Goal: Information Seeking & Learning: Learn about a topic

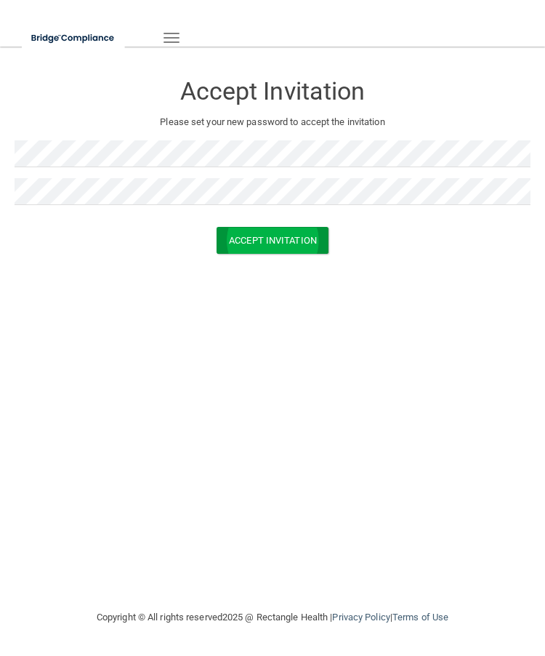
click at [284, 248] on button "Accept Invitation" at bounding box center [273, 240] width 112 height 27
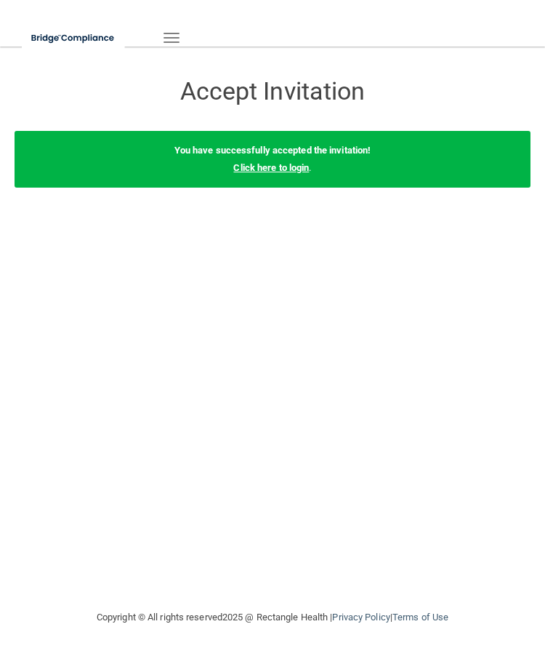
click at [296, 166] on link "Click here to login" at bounding box center [271, 167] width 76 height 11
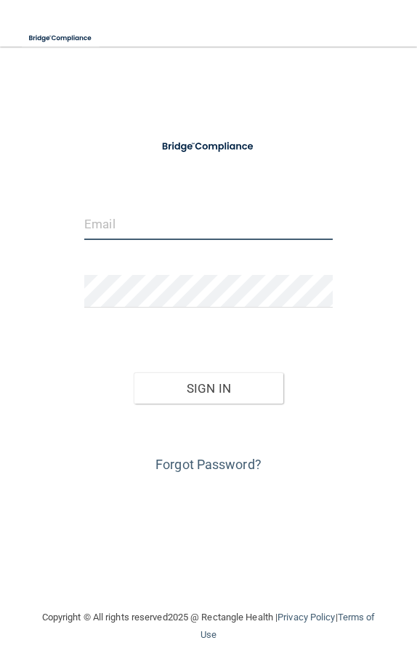
type input "[EMAIL_ADDRESS][DOMAIN_NAME]"
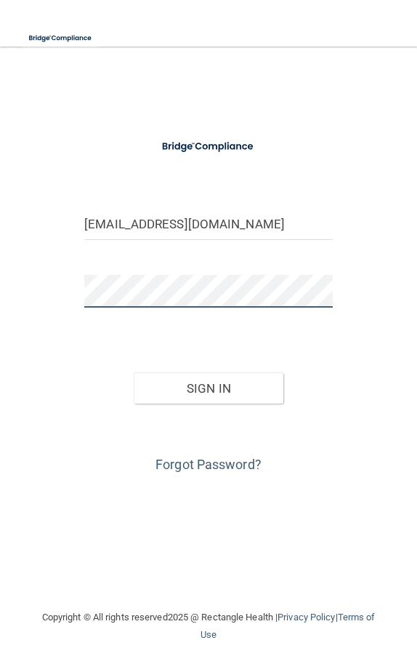
click at [209, 387] on button "Sign In" at bounding box center [208, 388] width 149 height 32
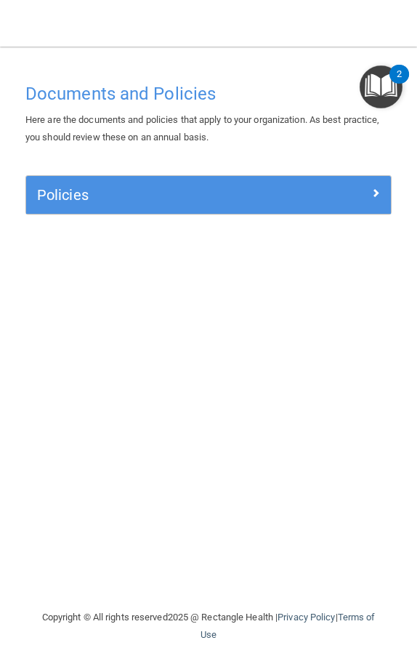
click at [259, 187] on h5 "Policies" at bounding box center [163, 195] width 252 height 16
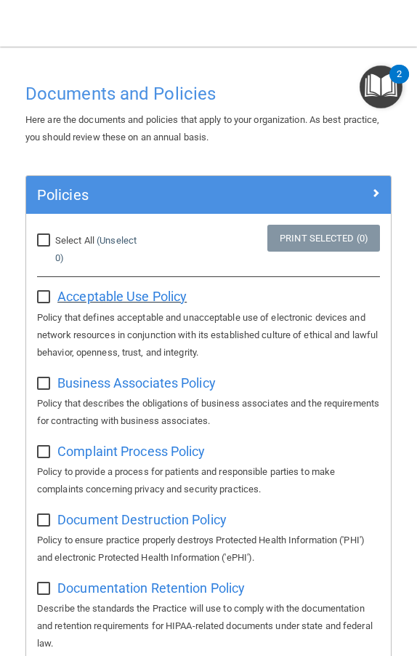
click at [102, 299] on span "Acceptable Use Policy" at bounding box center [121, 296] width 129 height 15
click at [377, 191] on span at bounding box center [375, 192] width 9 height 17
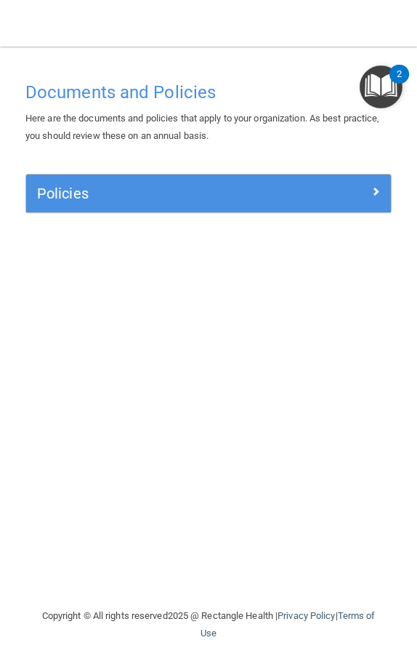
scroll to position [1, 0]
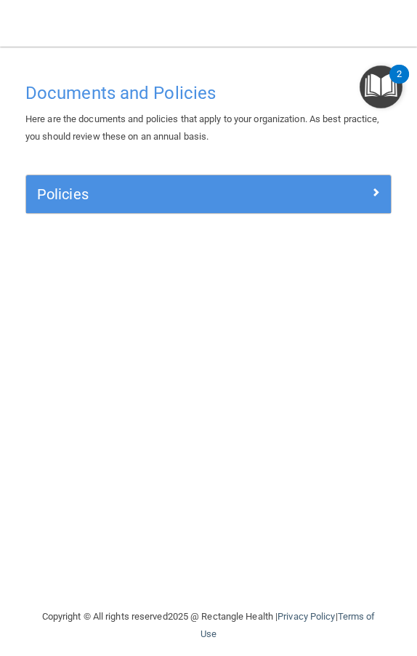
click at [377, 89] on img "Open Resource Center, 2 new notifications" at bounding box center [381, 86] width 43 height 43
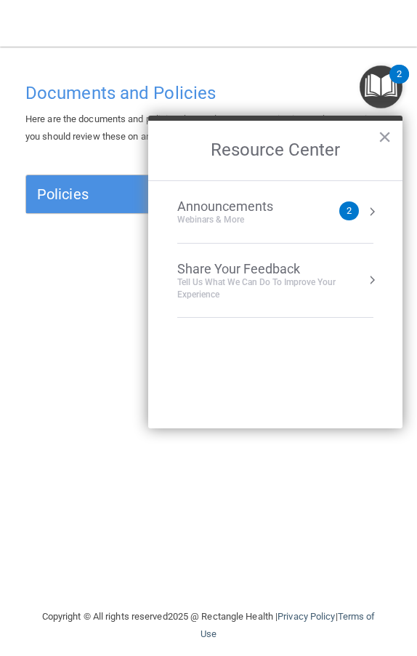
click at [366, 215] on button "Resource Center" at bounding box center [372, 211] width 15 height 15
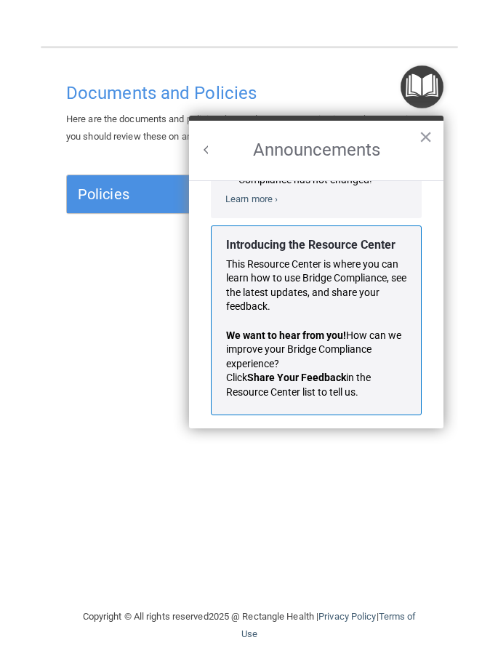
scroll to position [215, 0]
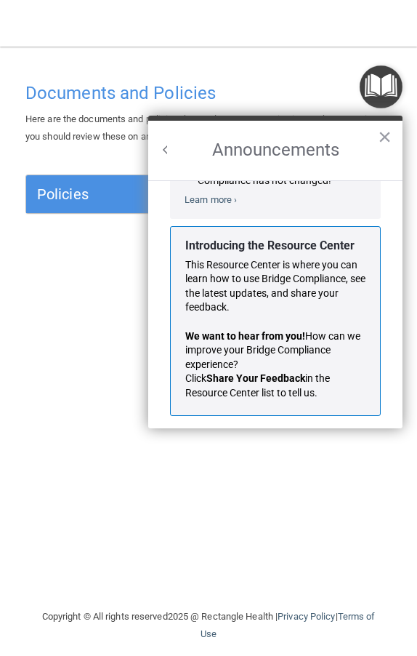
click at [189, 485] on div "Documents and Policies Here are the documents and policies that apply to your o…" at bounding box center [209, 341] width 388 height 533
click at [376, 92] on img "Open Resource Center" at bounding box center [381, 86] width 43 height 43
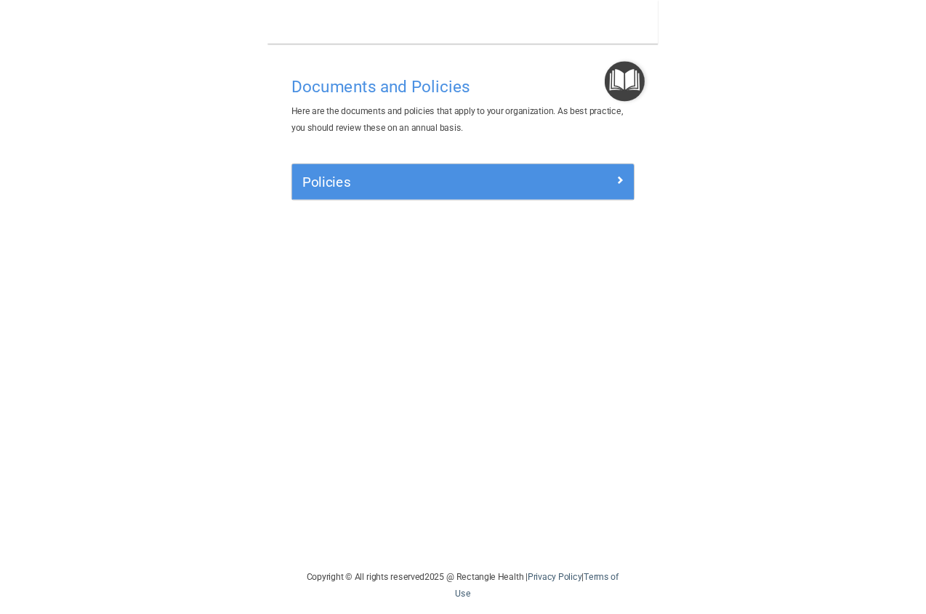
scroll to position [0, 0]
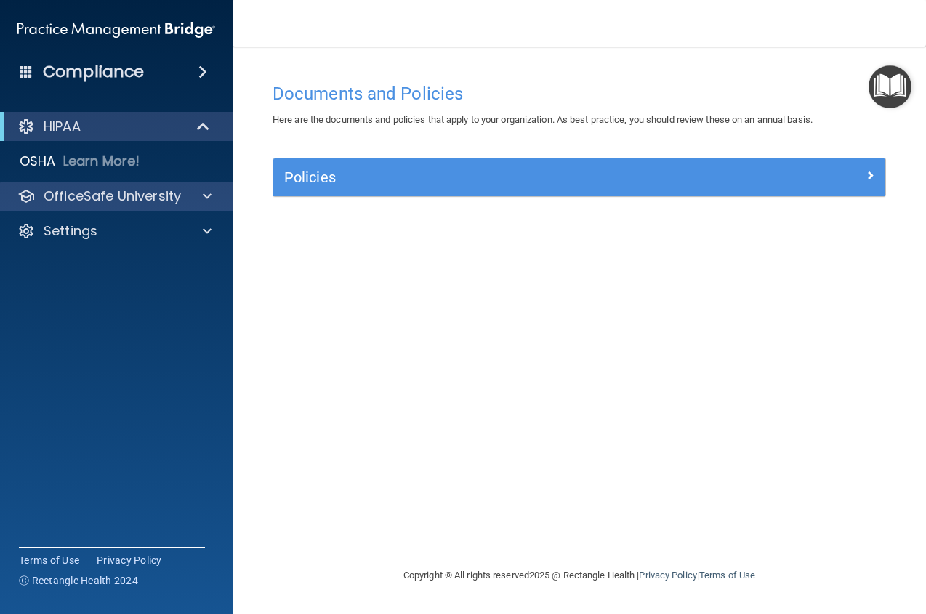
click at [184, 198] on div "OfficeSafe University" at bounding box center [97, 195] width 180 height 17
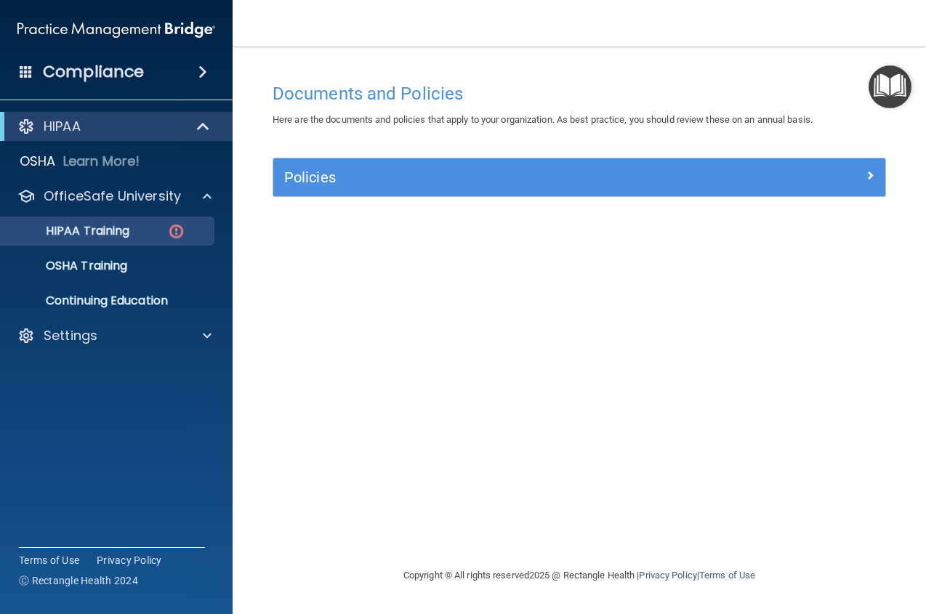
click at [129, 222] on link "HIPAA Training" at bounding box center [99, 231] width 229 height 29
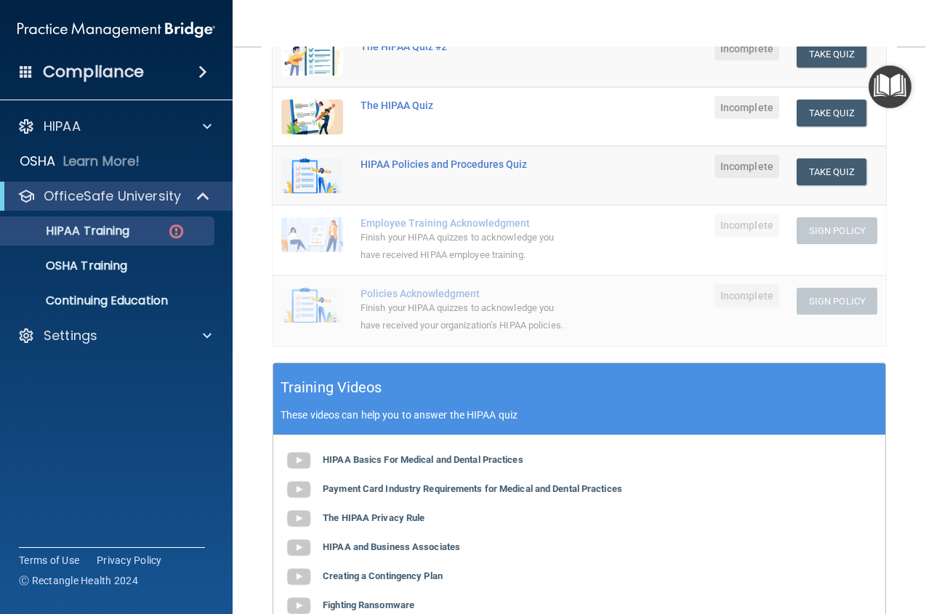
scroll to position [437, 0]
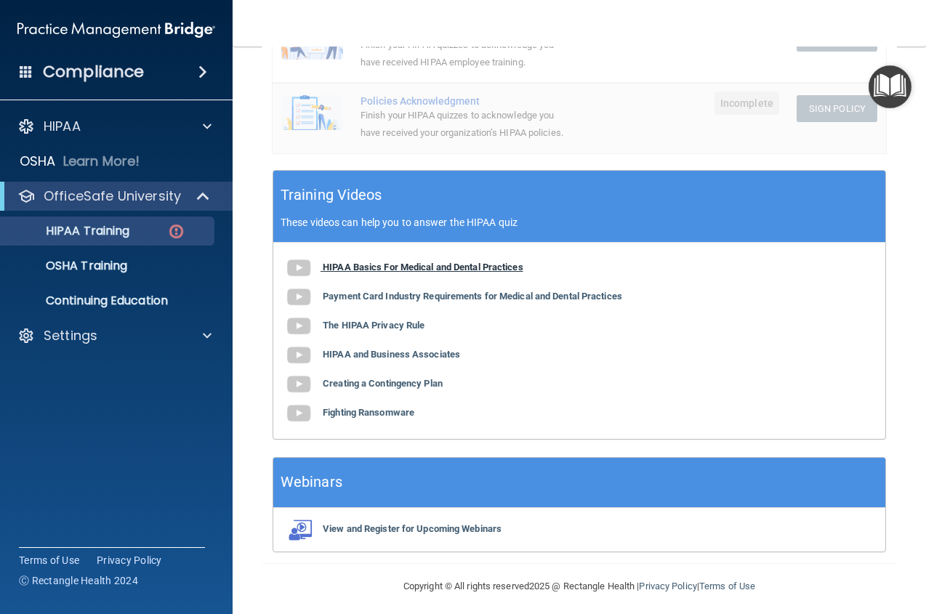
click at [446, 265] on b "HIPAA Basics For Medical and Dental Practices" at bounding box center [423, 267] width 201 height 11
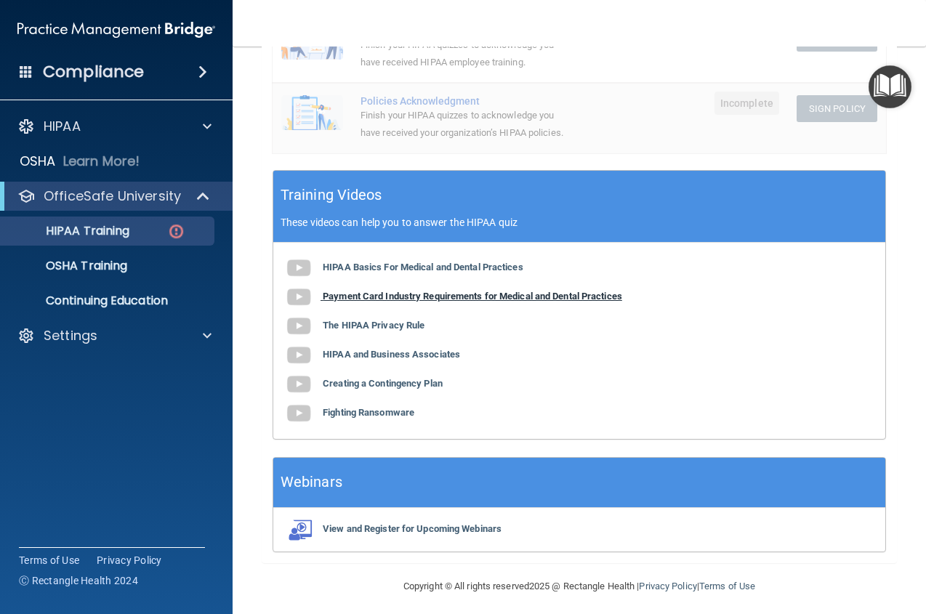
click at [533, 291] on b "Payment Card Industry Requirements for Medical and Dental Practices" at bounding box center [472, 296] width 299 height 11
click at [386, 323] on b "The HIPAA Privacy Rule" at bounding box center [374, 325] width 102 height 11
click at [429, 349] on b "HIPAA and Business Associates" at bounding box center [391, 354] width 137 height 11
click at [411, 383] on div "HIPAA Basics For Medical and Dental Practices Payment Card Industry Requirement…" at bounding box center [579, 341] width 612 height 196
click at [406, 379] on b "Creating a Contingency Plan" at bounding box center [383, 383] width 120 height 11
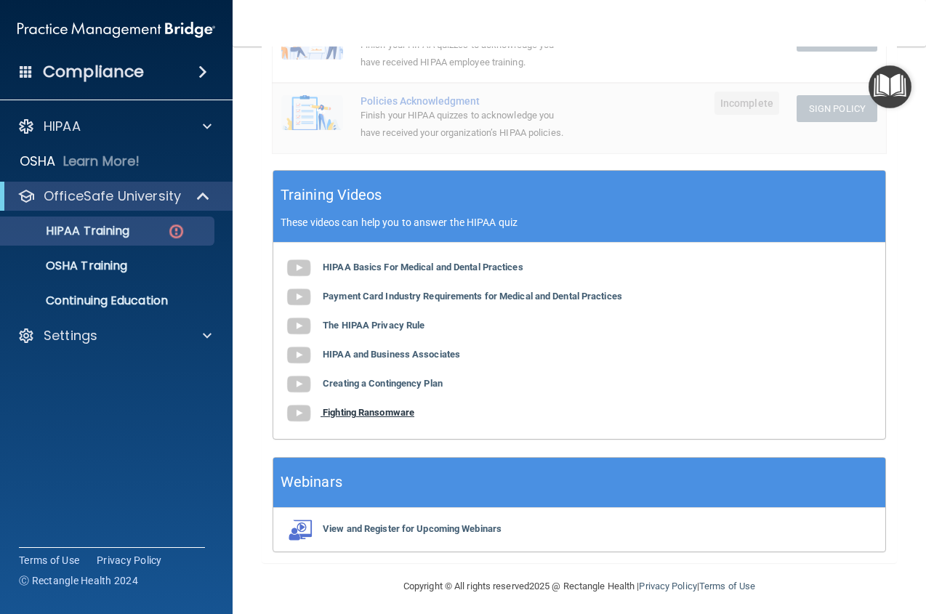
click at [400, 407] on b "Fighting Ransomware" at bounding box center [369, 412] width 92 height 11
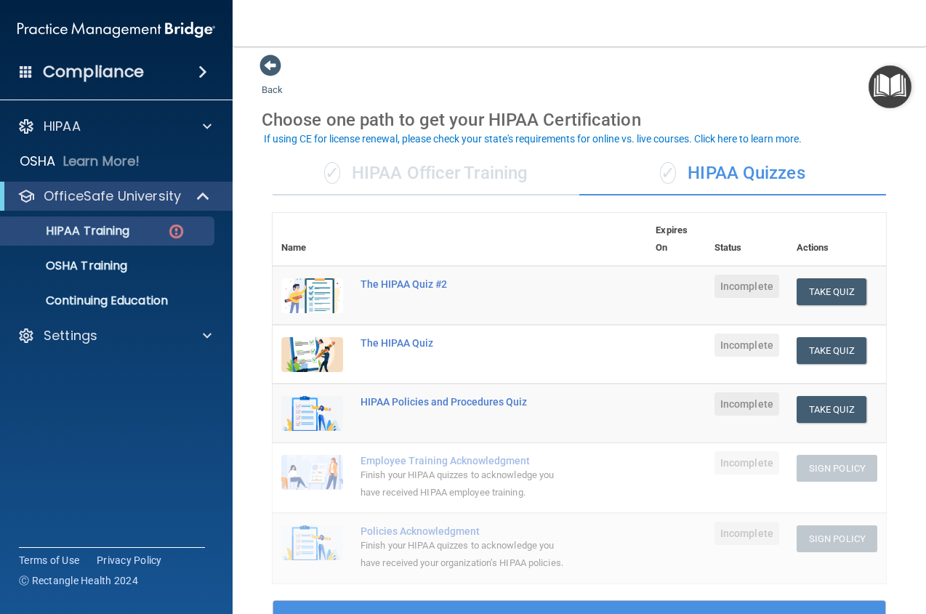
scroll to position [7, 0]
click at [544, 289] on button "Take Quiz" at bounding box center [831, 291] width 70 height 27
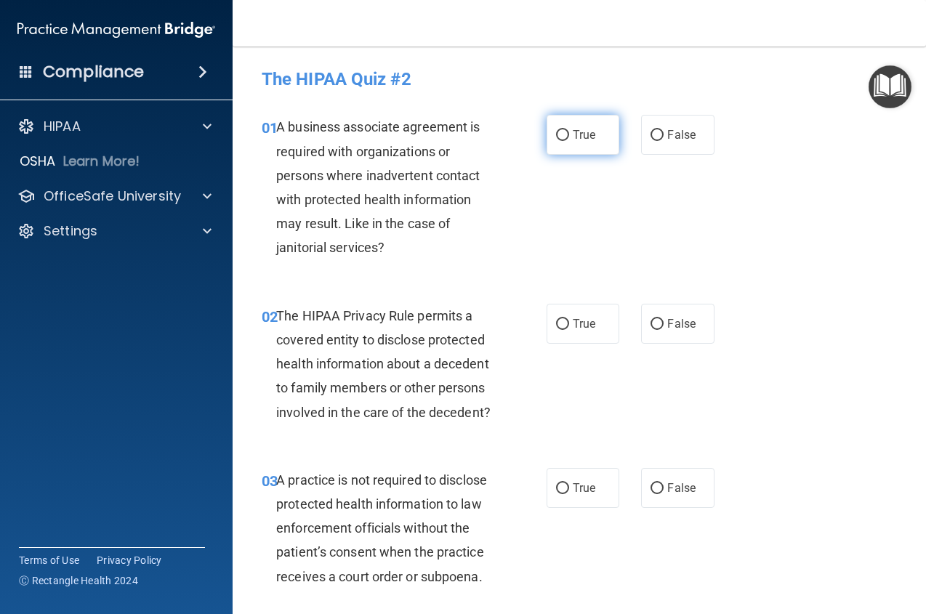
click at [544, 142] on label "True" at bounding box center [583, 135] width 73 height 40
click at [544, 141] on input "True" at bounding box center [562, 135] width 13 height 11
radio input "true"
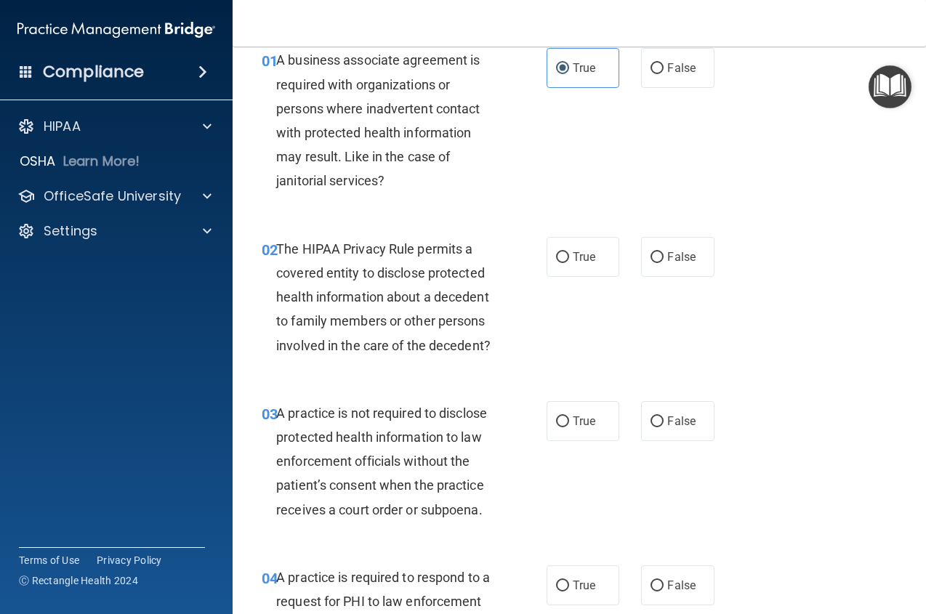
scroll to position [75, 0]
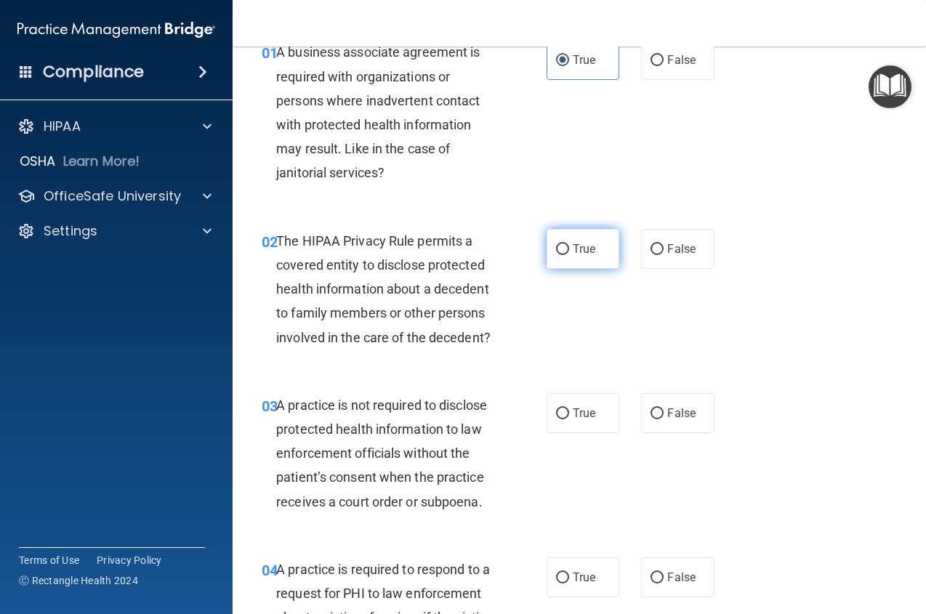
click at [544, 243] on label "True" at bounding box center [583, 249] width 73 height 40
click at [544, 244] on input "True" at bounding box center [562, 249] width 13 height 11
radio input "true"
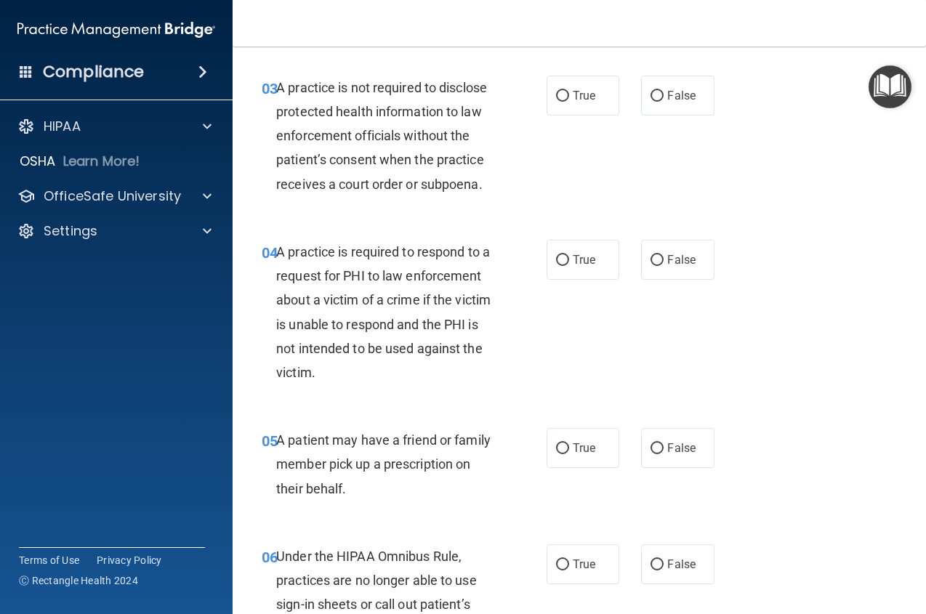
scroll to position [385, 0]
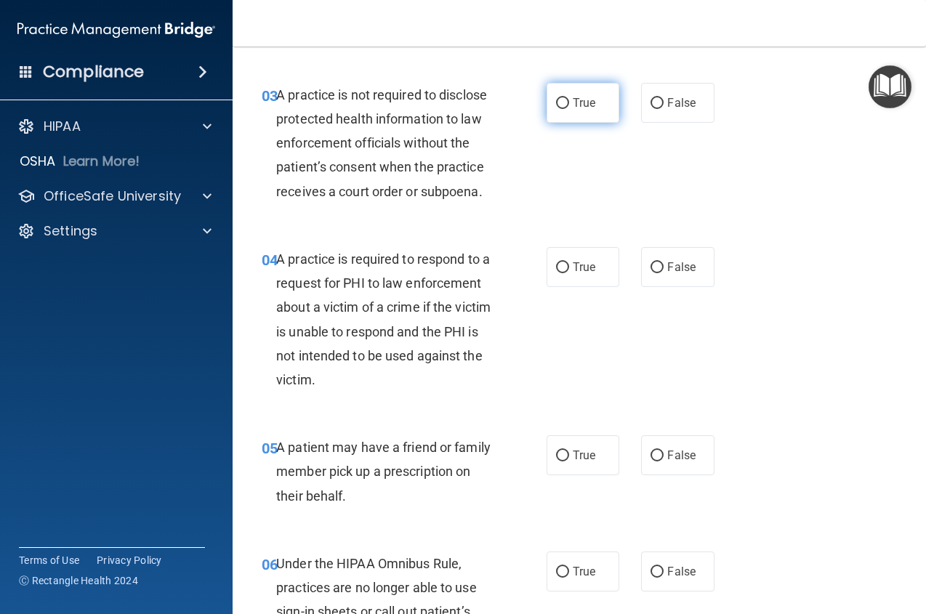
click at [544, 113] on label "True" at bounding box center [583, 103] width 73 height 40
click at [544, 109] on input "True" at bounding box center [562, 103] width 13 height 11
radio input "true"
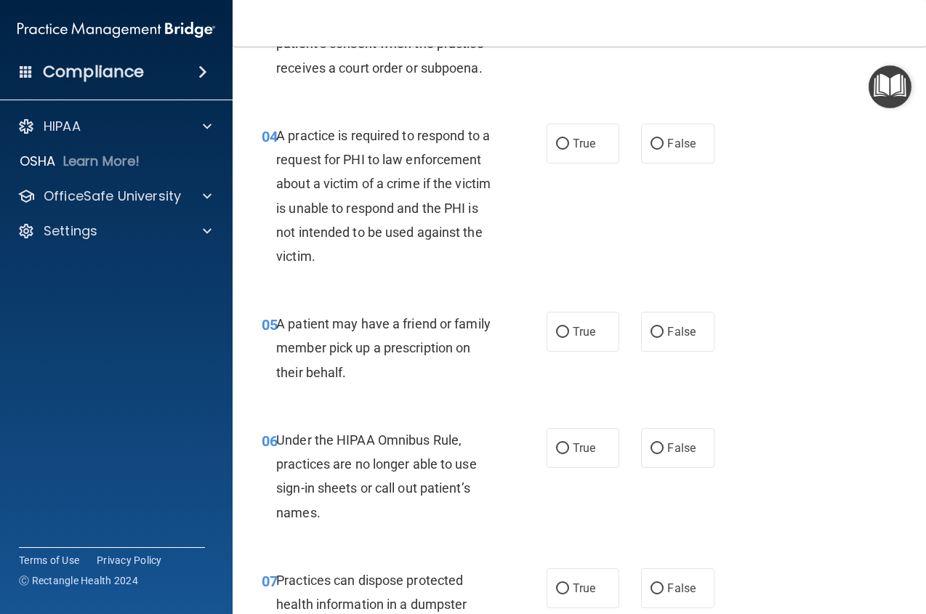
scroll to position [510, 0]
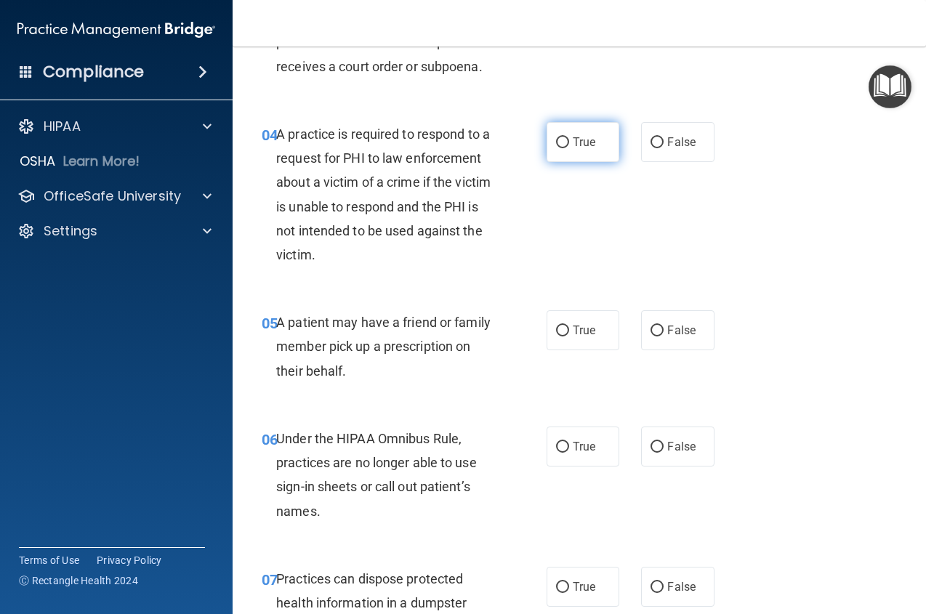
click at [544, 146] on label "True" at bounding box center [583, 142] width 73 height 40
click at [544, 146] on input "True" at bounding box center [562, 142] width 13 height 11
radio input "true"
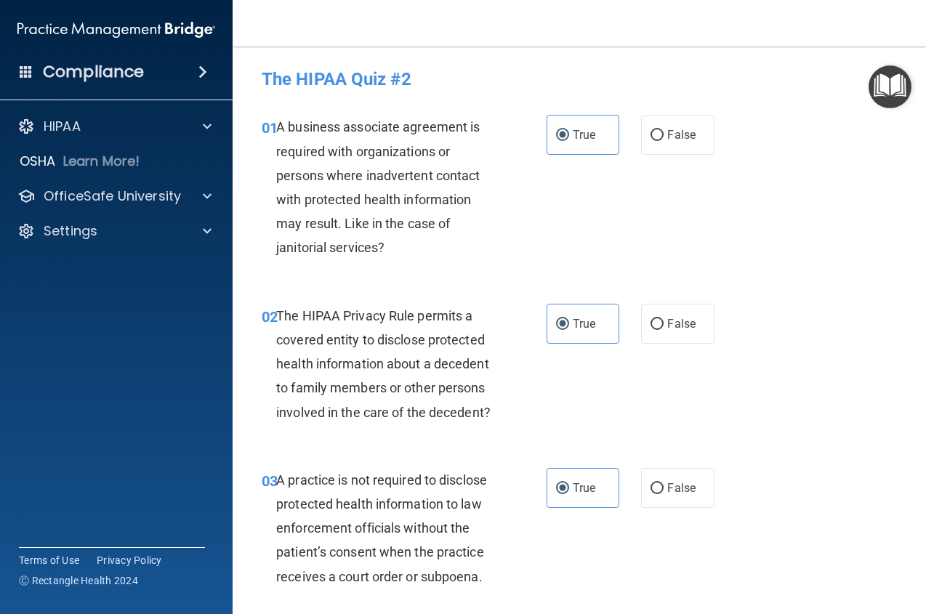
scroll to position [0, 0]
